Goal: Transaction & Acquisition: Purchase product/service

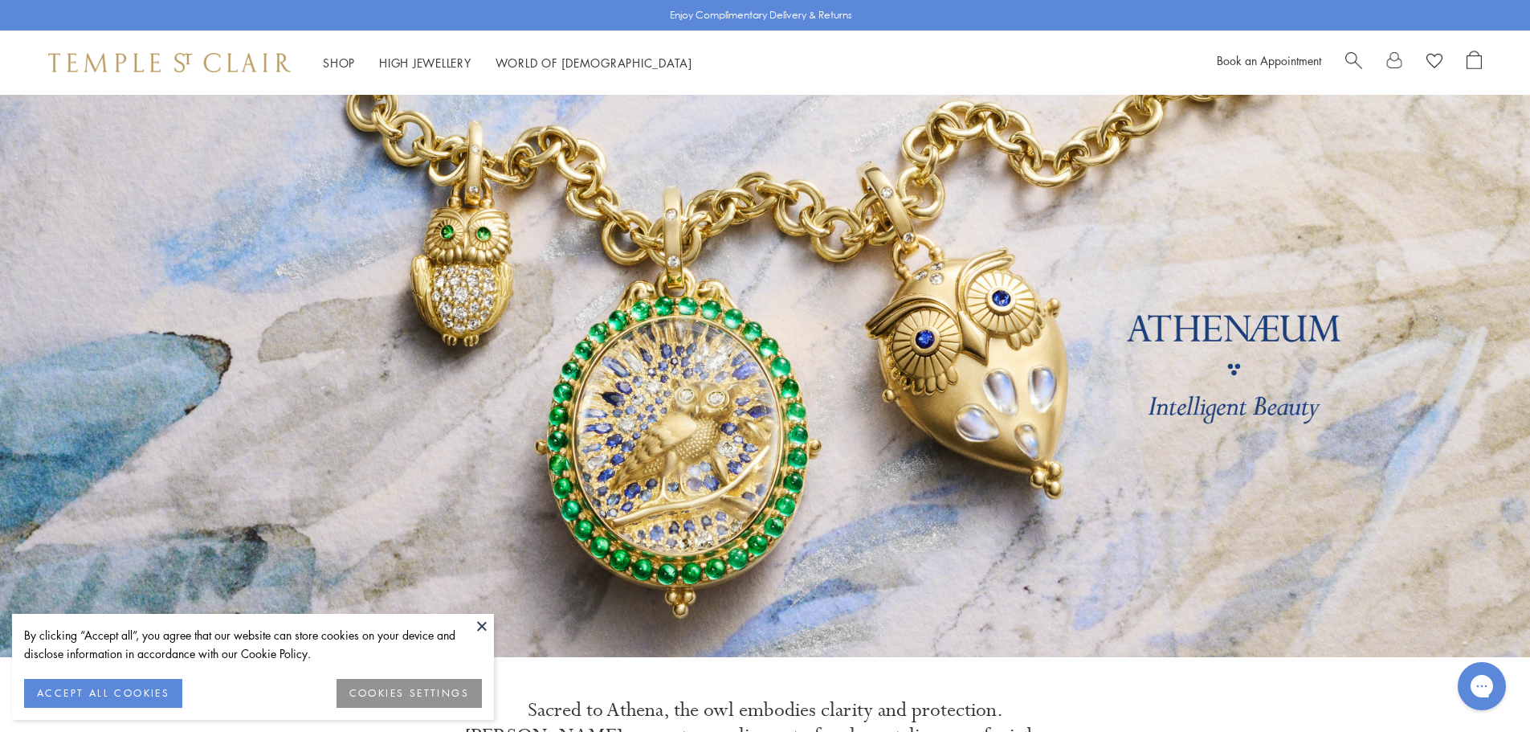
click at [1356, 51] on span "Search" at bounding box center [1353, 59] width 17 height 17
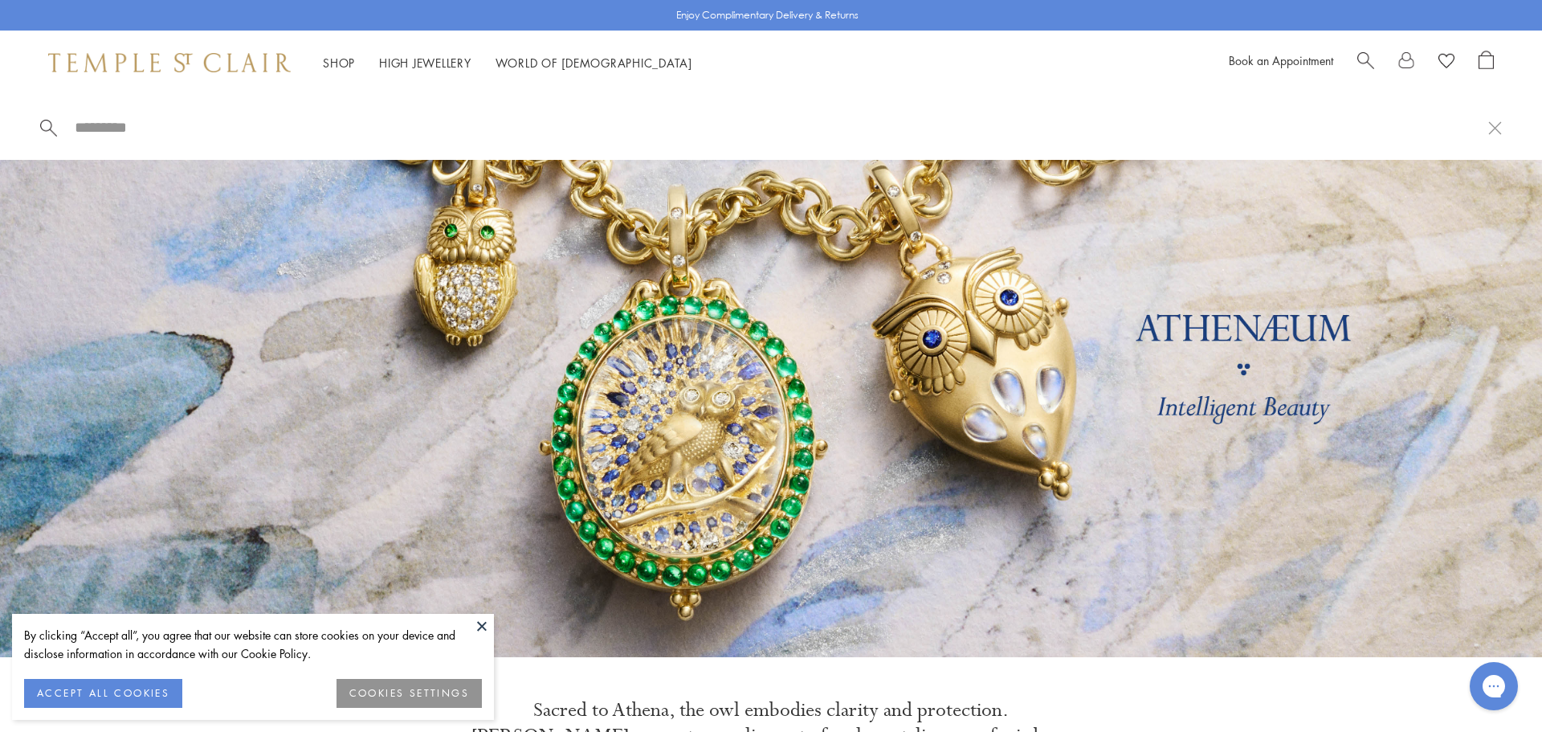
click at [120, 123] on input "search" at bounding box center [780, 127] width 1415 height 18
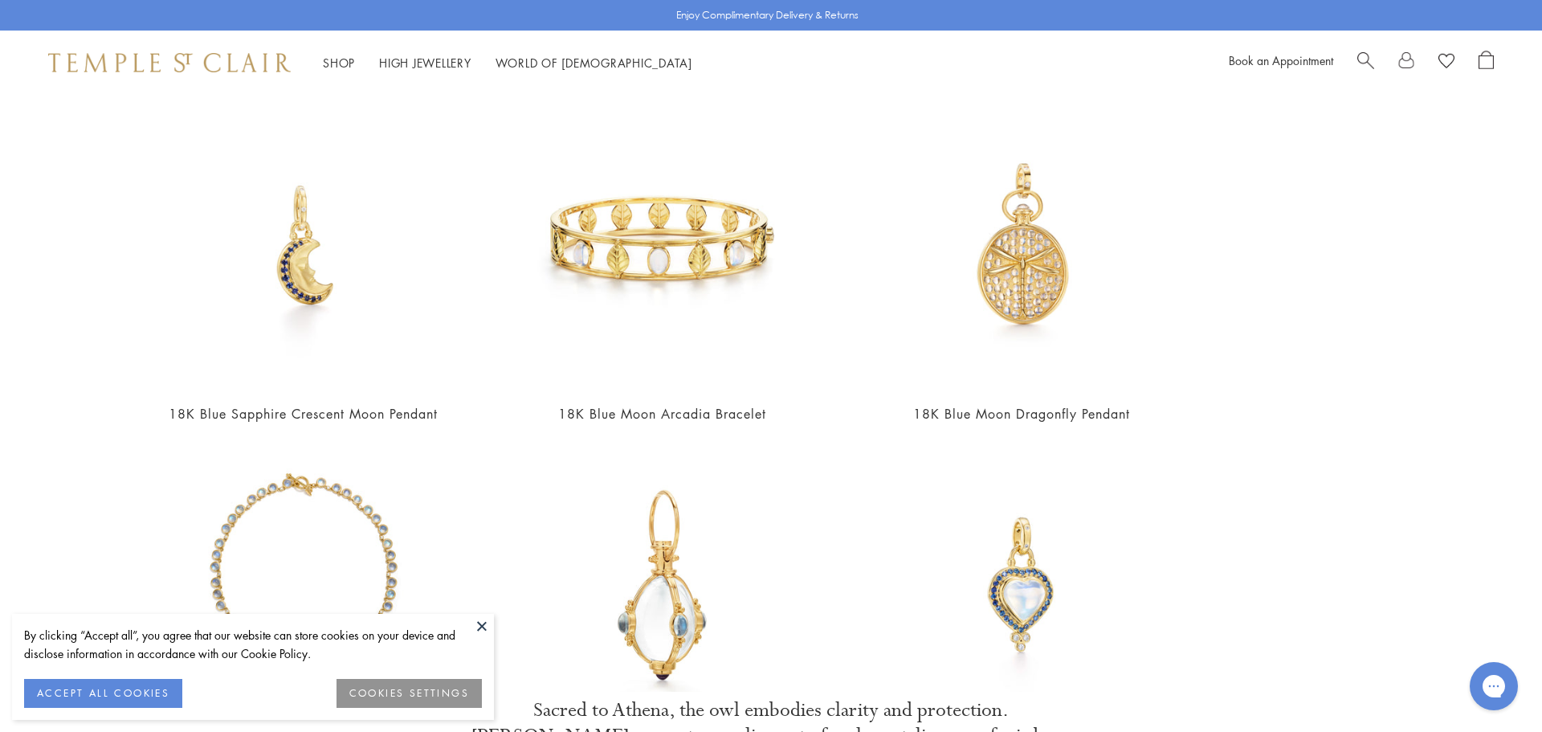
scroll to position [482, 0]
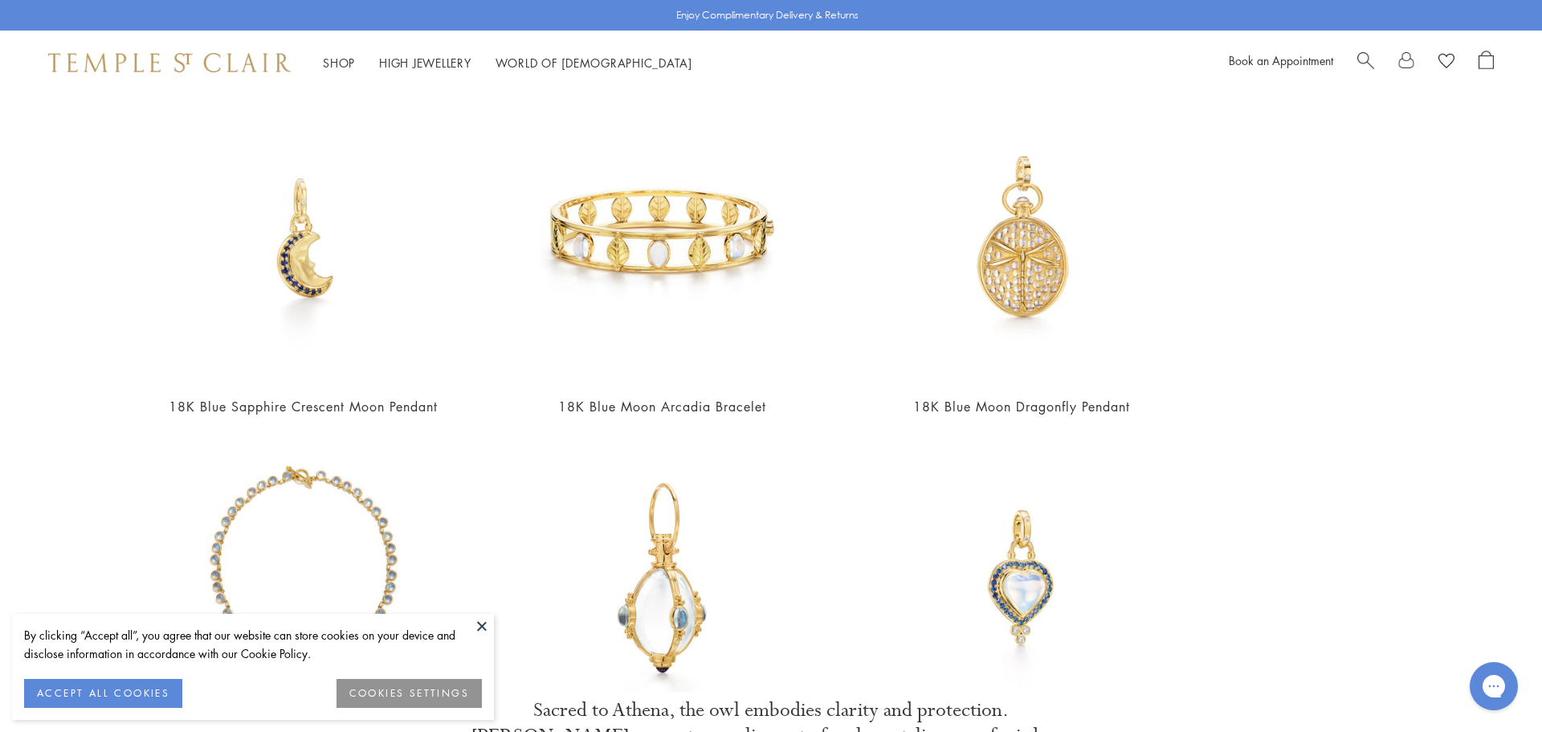
type input "****"
drag, startPoint x: 476, startPoint y: 628, endPoint x: 454, endPoint y: 558, distance: 73.4
click at [479, 628] on button at bounding box center [482, 626] width 24 height 24
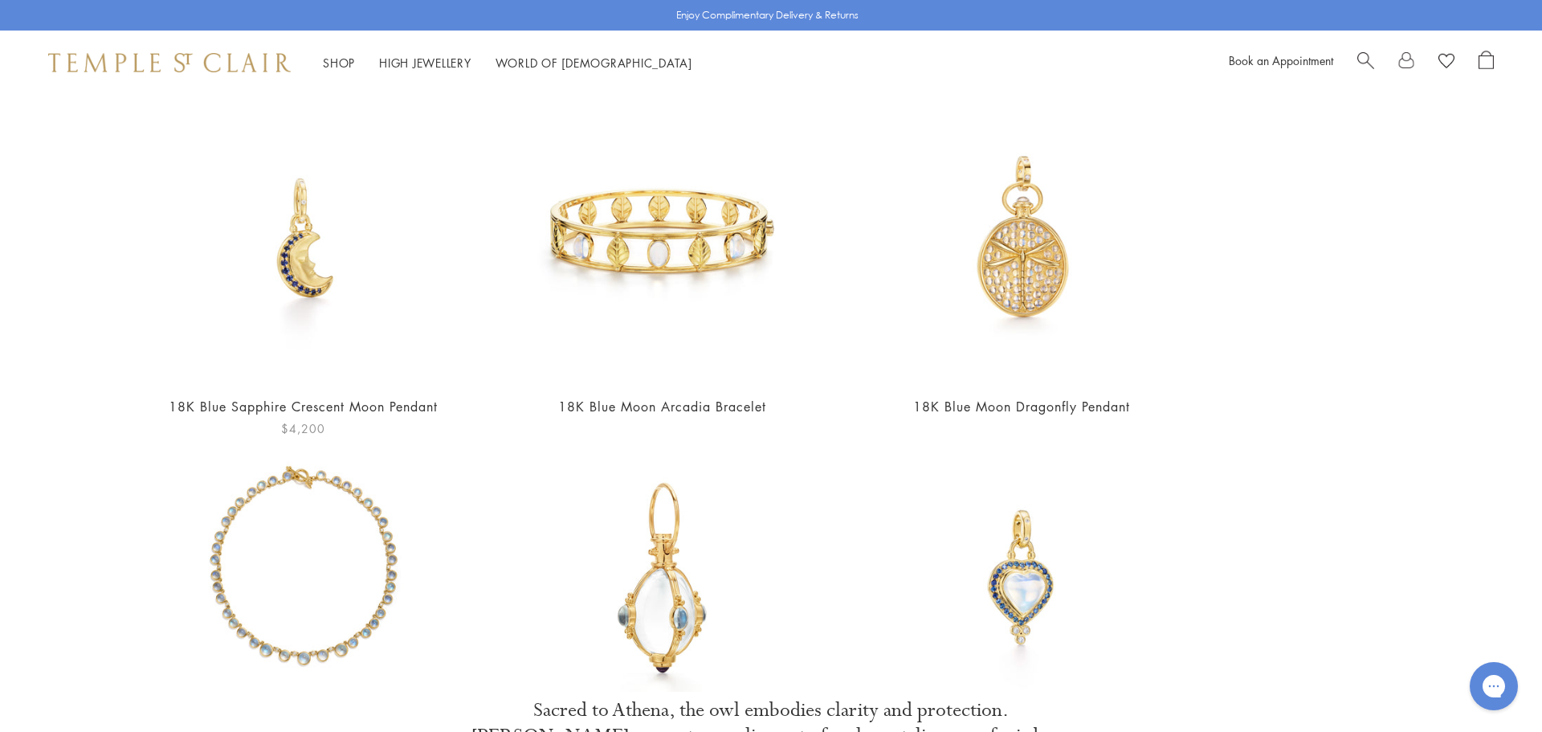
click at [306, 251] on img at bounding box center [303, 242] width 279 height 279
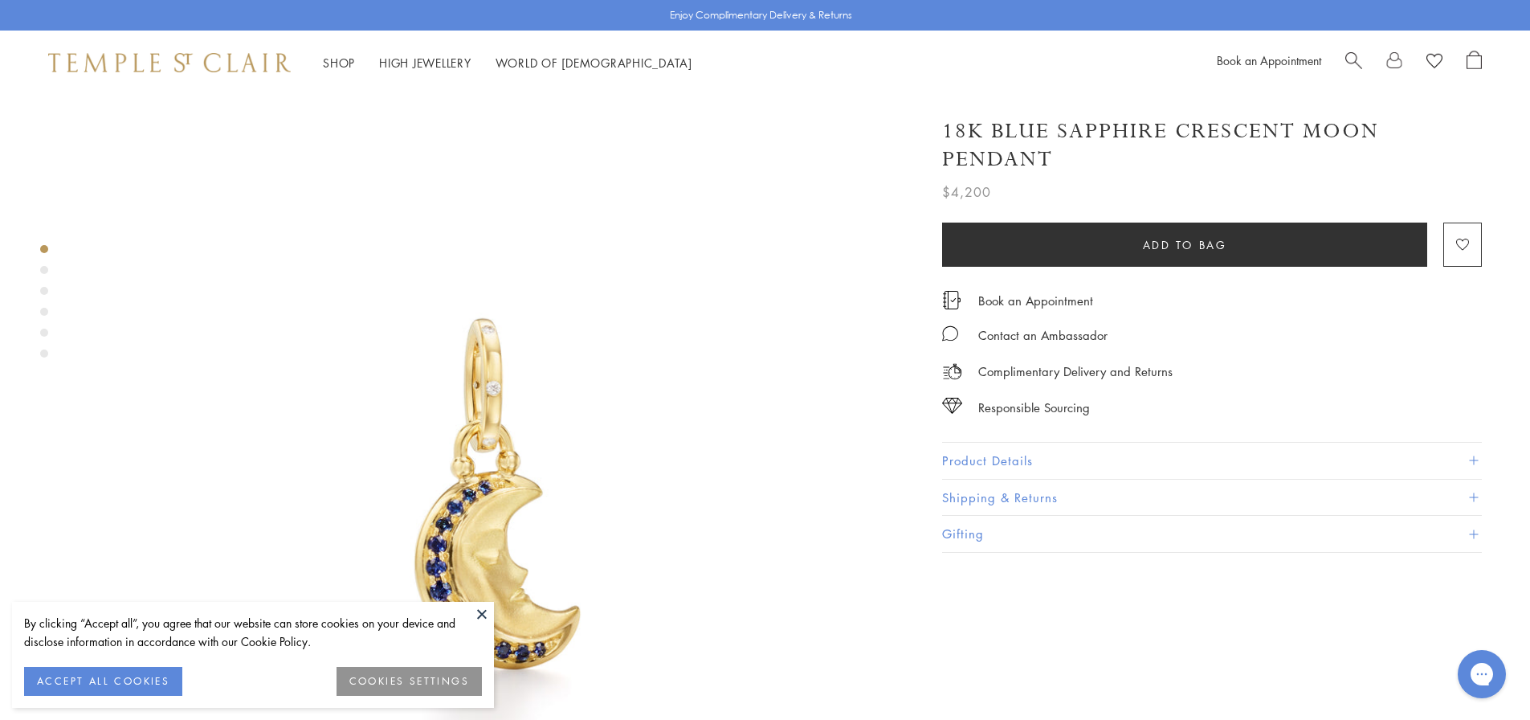
click at [1115, 447] on button "Product Details" at bounding box center [1212, 460] width 540 height 36
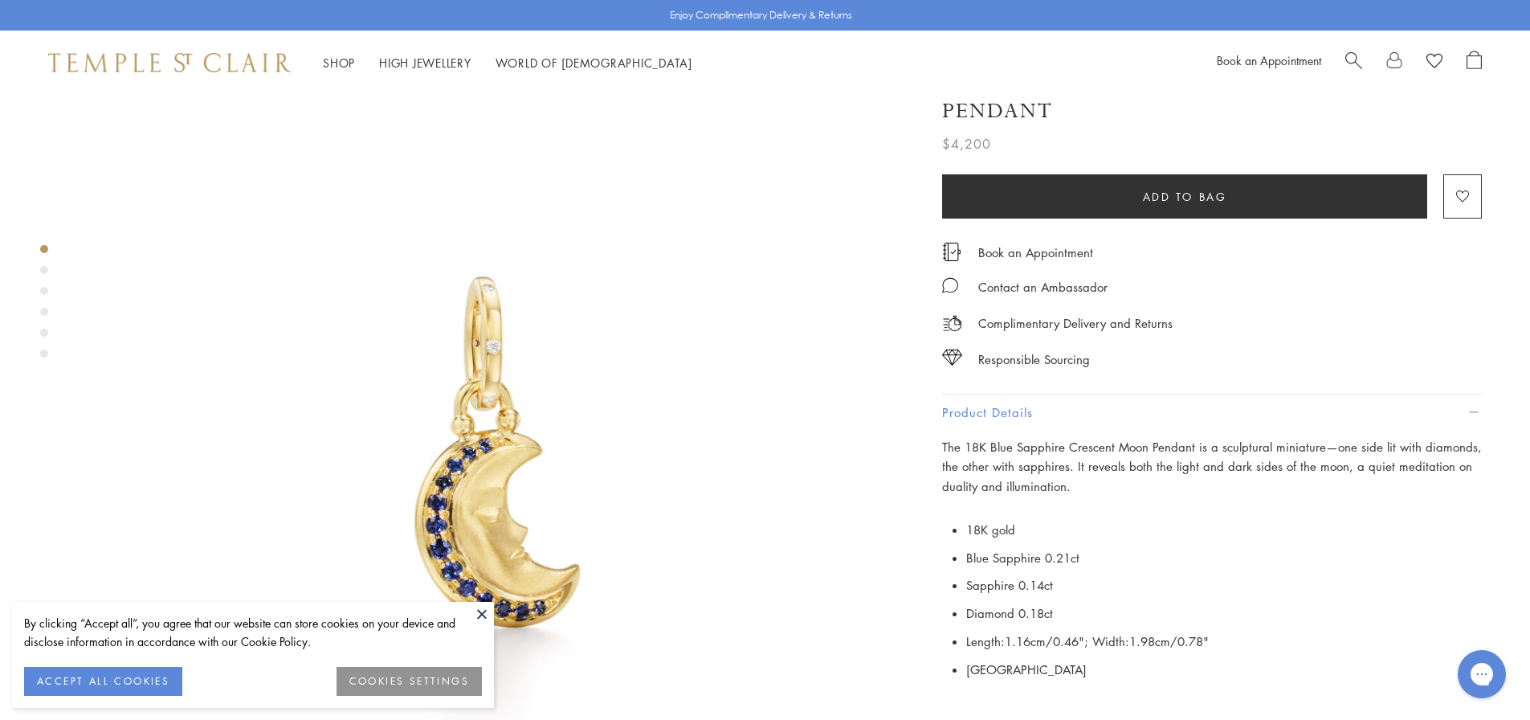
scroll to position [80, 0]
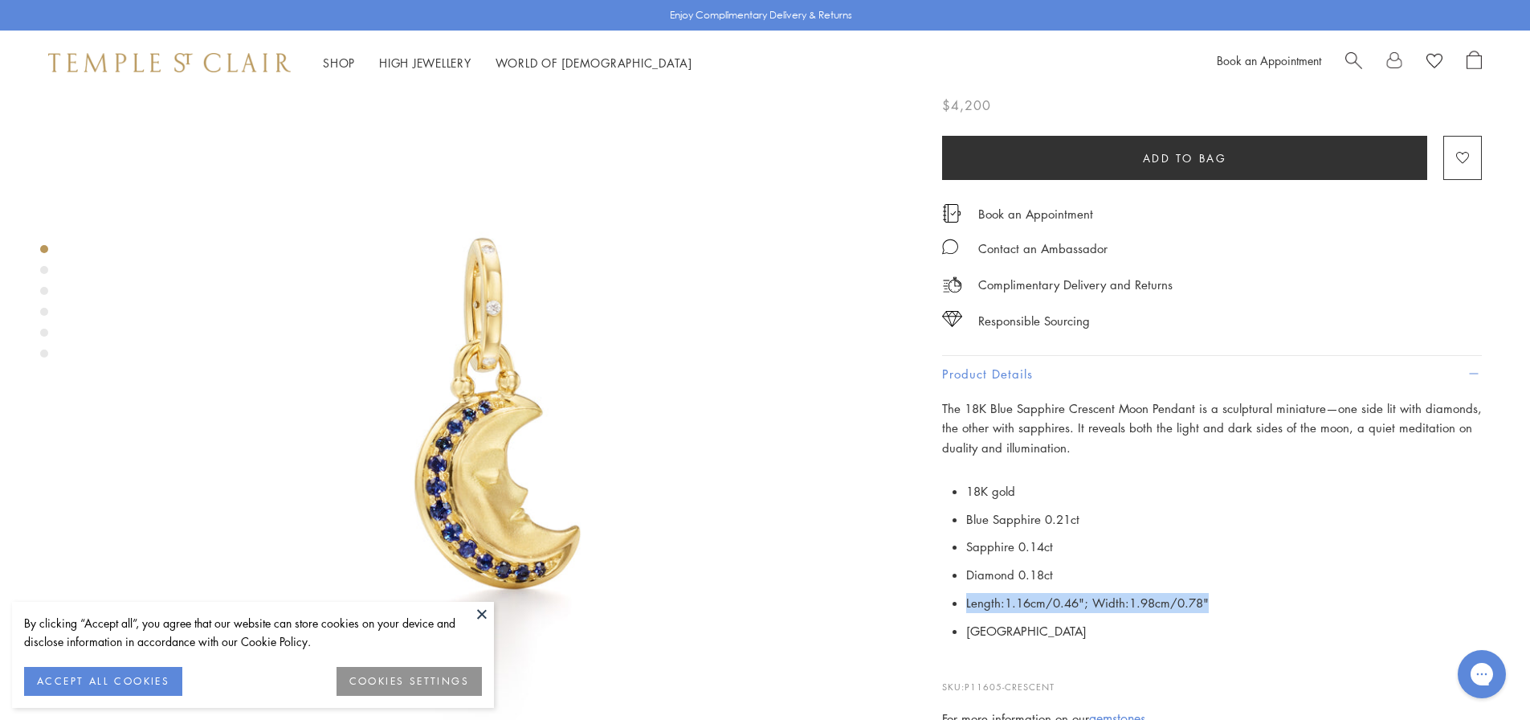
drag, startPoint x: 1208, startPoint y: 596, endPoint x: 959, endPoint y: 597, distance: 249.0
click at [959, 597] on p "18K gold Blue Sapphire 0.21ct Sapphire 0.14ct Diamond 0.18ct Length:1.16cm/0.46…" at bounding box center [1212, 561] width 540 height 168
copy li "Length:1.16cm/0.46"; Width:1.98cm/0.78""
